Goal: Navigation & Orientation: Go to known website

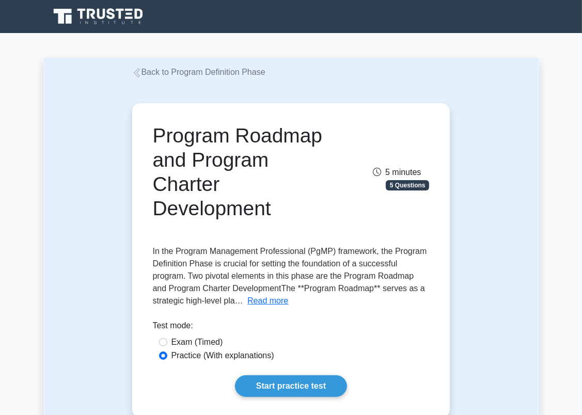
click at [107, 2] on nav at bounding box center [291, 16] width 582 height 33
click at [134, 12] on icon at bounding box center [99, 17] width 99 height 20
